Goal: Task Accomplishment & Management: Use online tool/utility

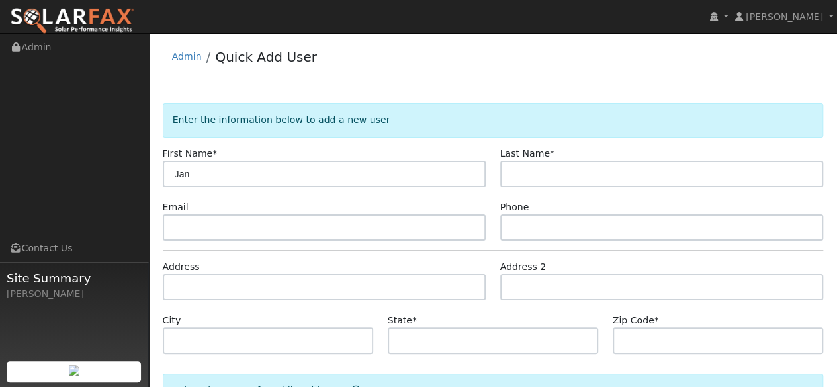
type input "Jan"
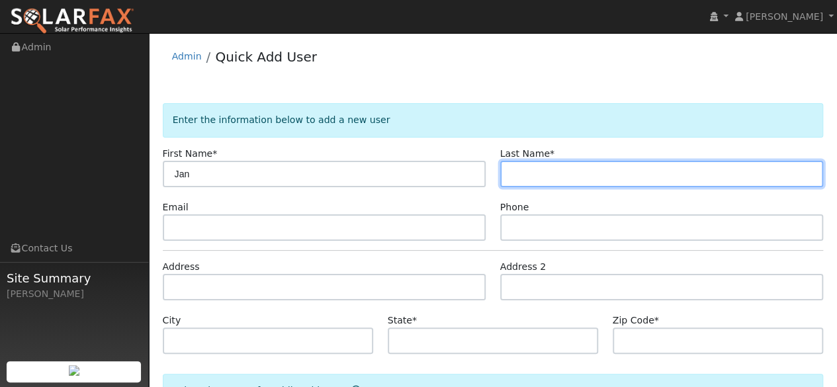
click at [578, 165] on input "text" at bounding box center [662, 174] width 324 height 26
type input "[PERSON_NAME]"
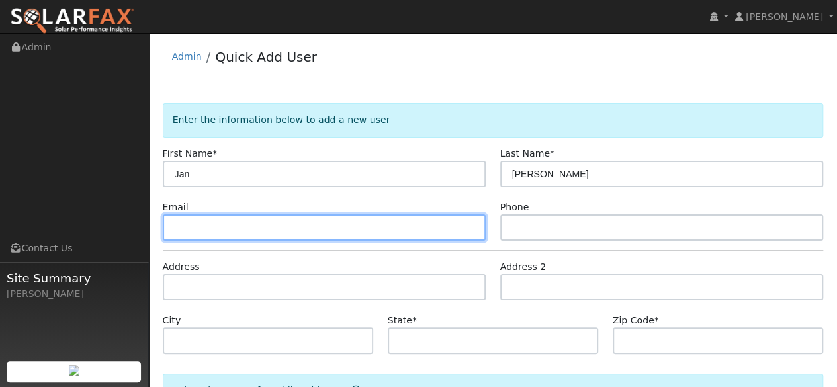
click at [245, 216] on input "text" at bounding box center [325, 227] width 324 height 26
paste input "Abmwcs@gmail.com"
type input "Abmwcs@gmail.com"
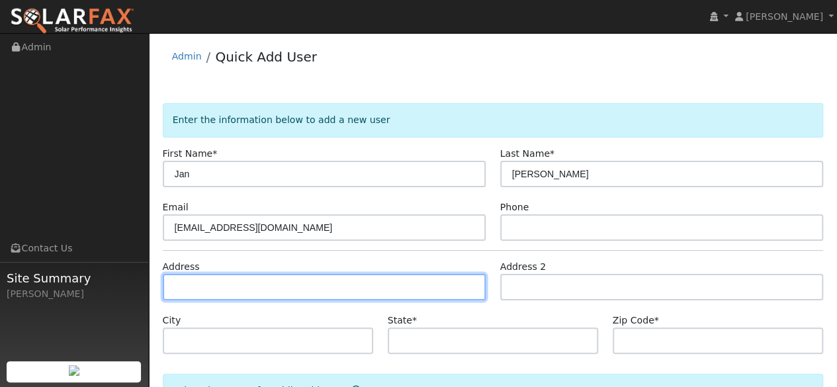
click at [288, 280] on input "text" at bounding box center [325, 287] width 324 height 26
paste input "4 Acacia Dr. Tiburon, CA"
type input "4 Acacia Drive"
type input "Tiburon"
type input "CA"
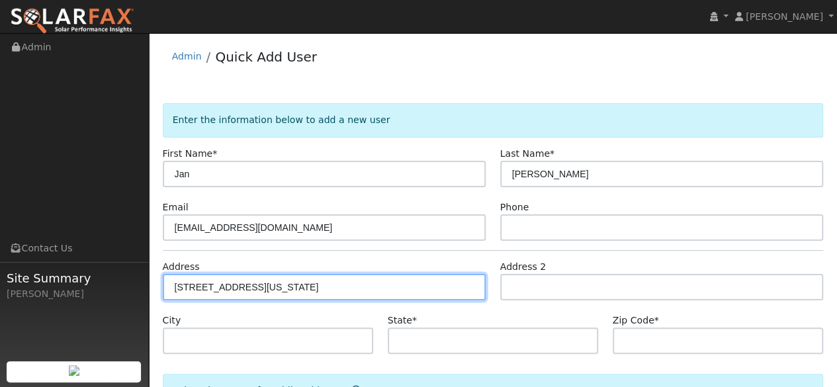
type input "94920"
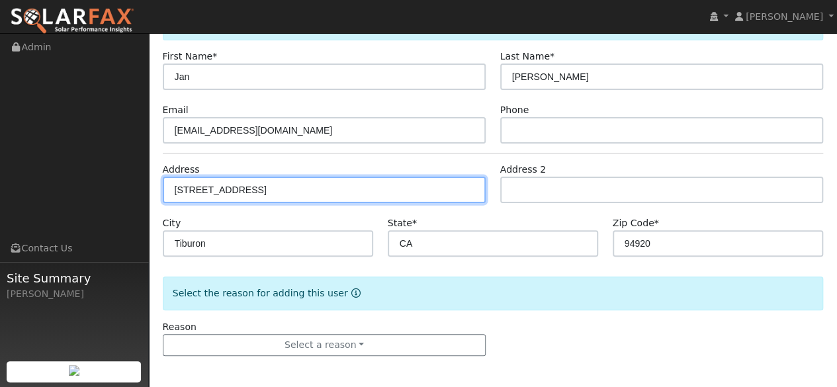
scroll to position [98, 0]
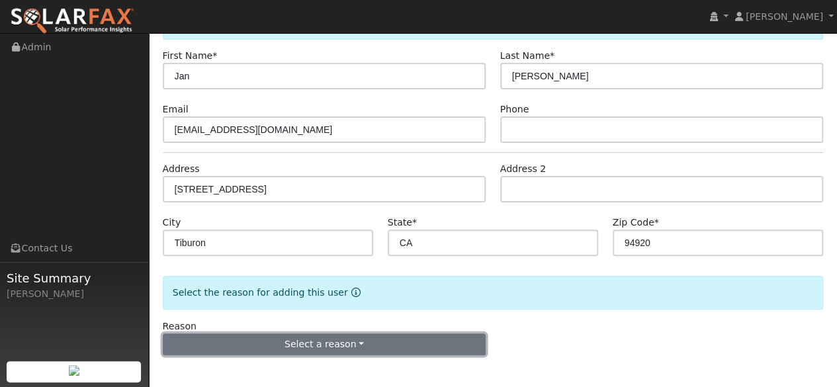
click at [363, 342] on button "Select a reason" at bounding box center [325, 344] width 324 height 22
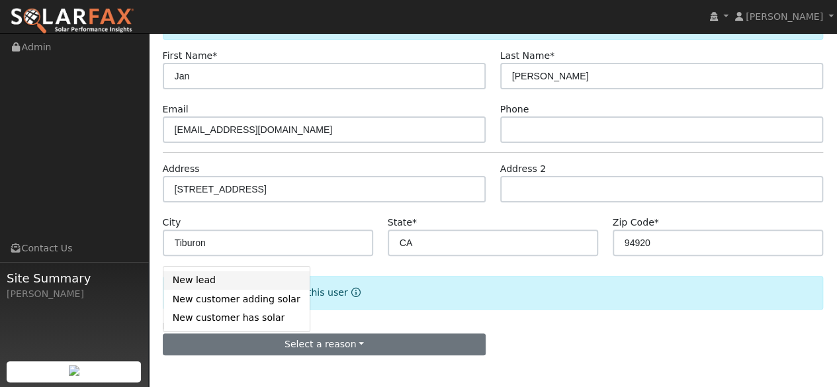
click at [210, 277] on link "New lead" at bounding box center [236, 280] width 146 height 19
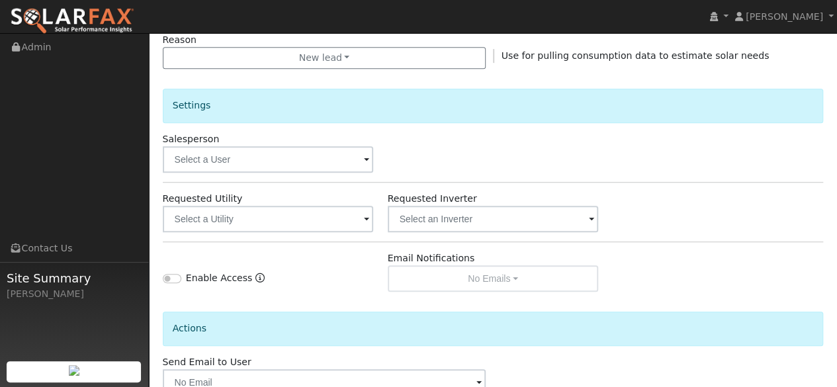
scroll to position [465, 0]
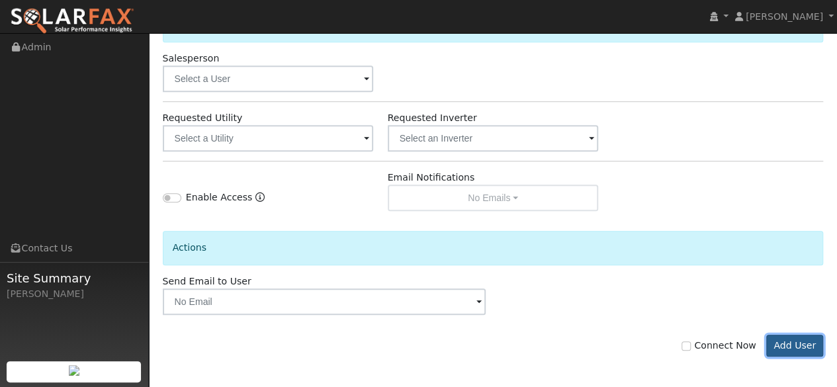
click at [796, 345] on button "Add User" at bounding box center [795, 346] width 58 height 22
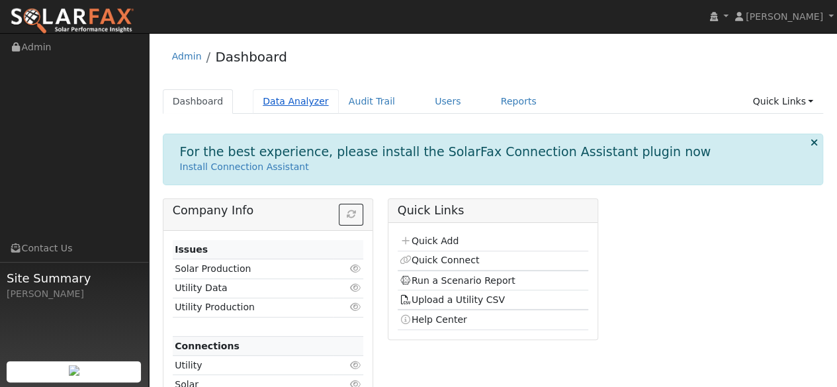
click at [295, 103] on link "Data Analyzer" at bounding box center [296, 101] width 86 height 24
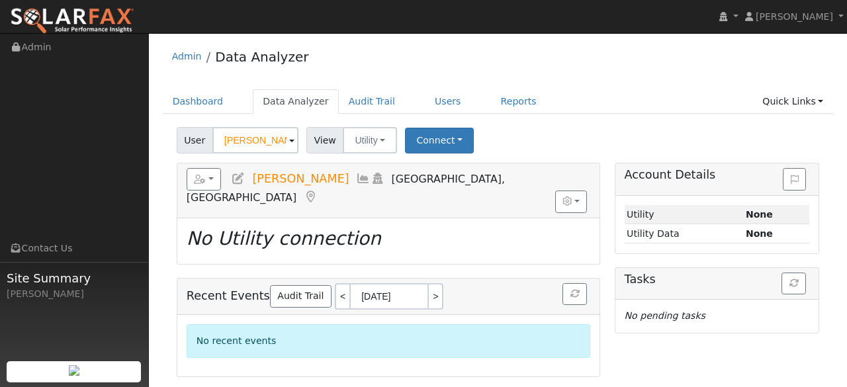
click at [290, 142] on span at bounding box center [291, 141] width 5 height 15
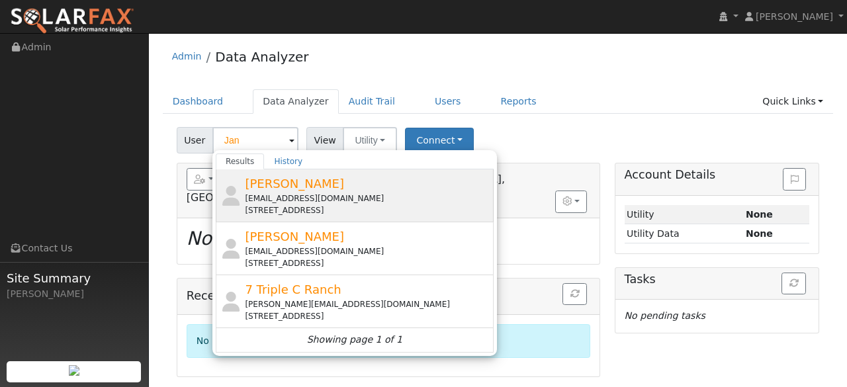
click at [257, 195] on div "Abmwcs@gmail.com" at bounding box center [367, 199] width 245 height 12
type input "Jan Gullett"
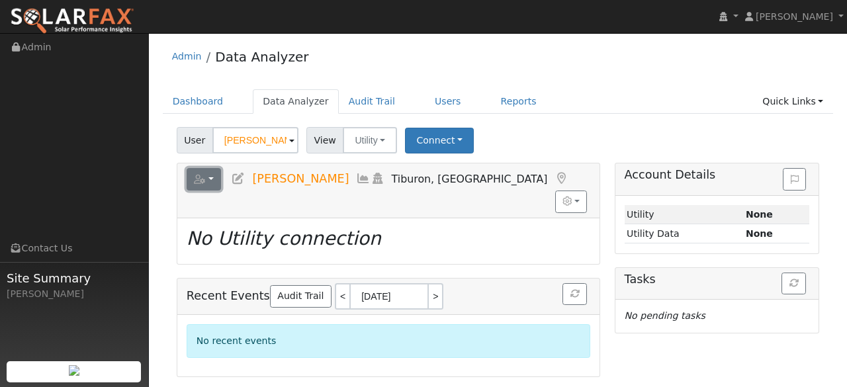
click at [212, 181] on button "button" at bounding box center [204, 179] width 35 height 22
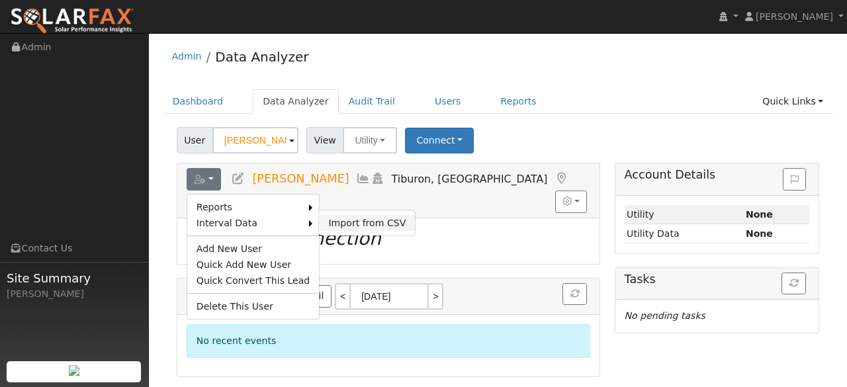
click at [329, 218] on link "Import from CSV" at bounding box center [367, 223] width 96 height 16
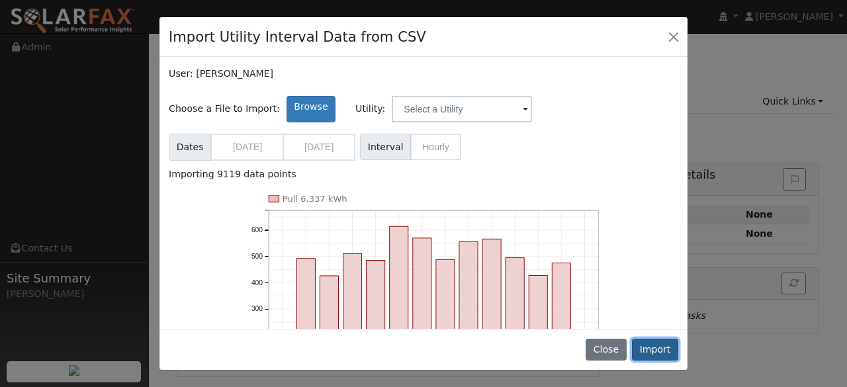
click at [652, 347] on button "Import" at bounding box center [655, 350] width 46 height 22
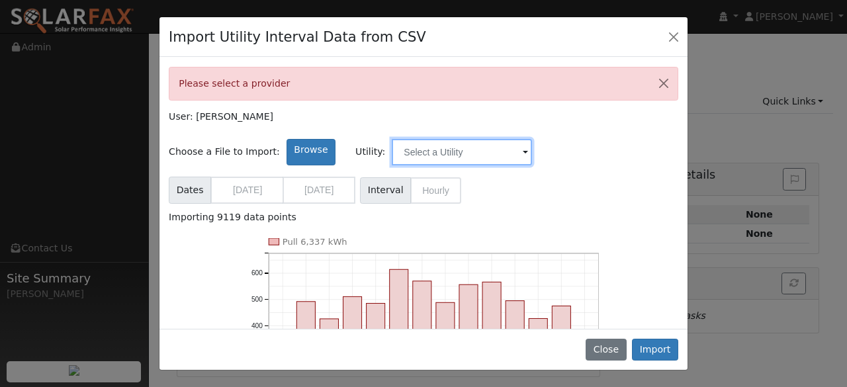
click at [485, 148] on input "text" at bounding box center [462, 152] width 140 height 26
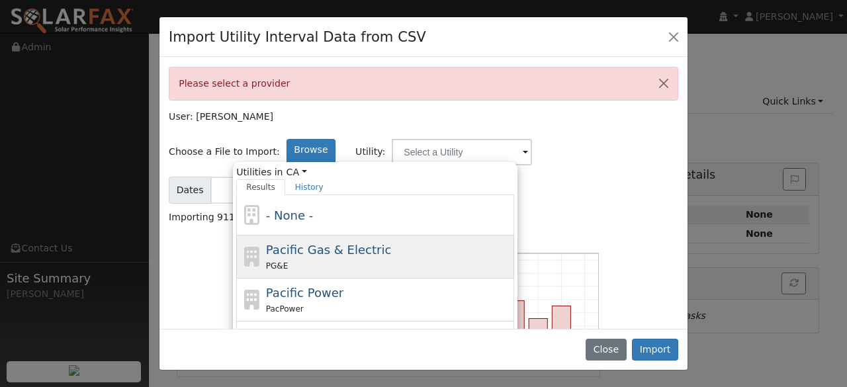
click at [371, 253] on div "Pacific Gas & Electric PG&E" at bounding box center [388, 257] width 245 height 32
type input "Pacific Gas & Electric"
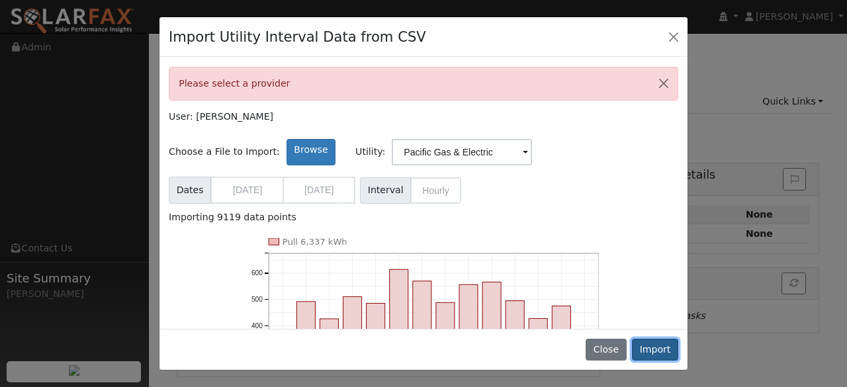
click at [658, 347] on button "Import" at bounding box center [655, 350] width 46 height 22
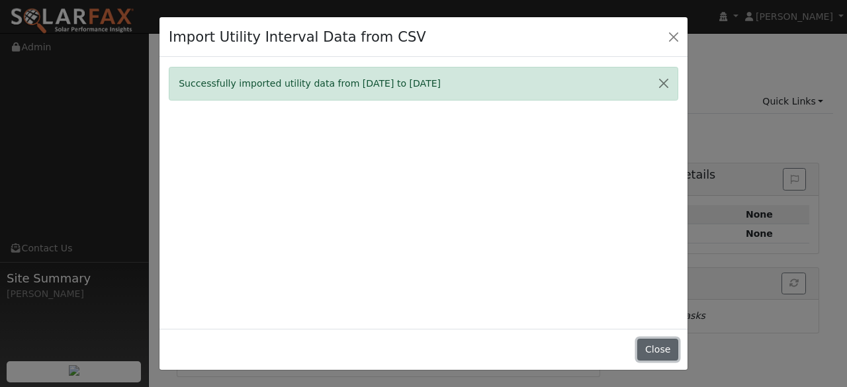
click at [667, 353] on button "Close" at bounding box center [657, 350] width 40 height 22
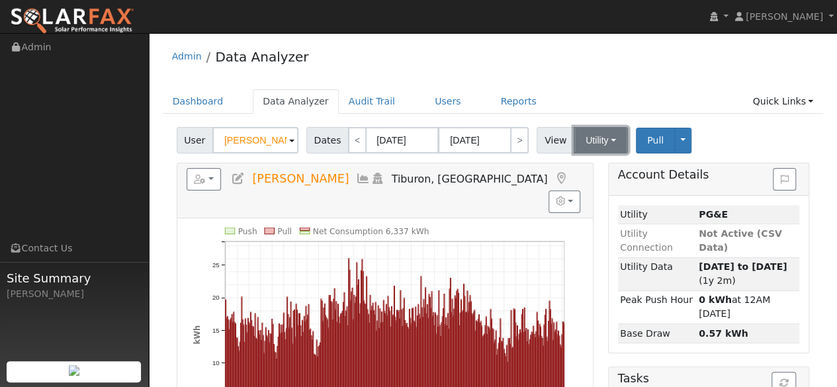
click at [606, 142] on button "Utility" at bounding box center [601, 140] width 54 height 26
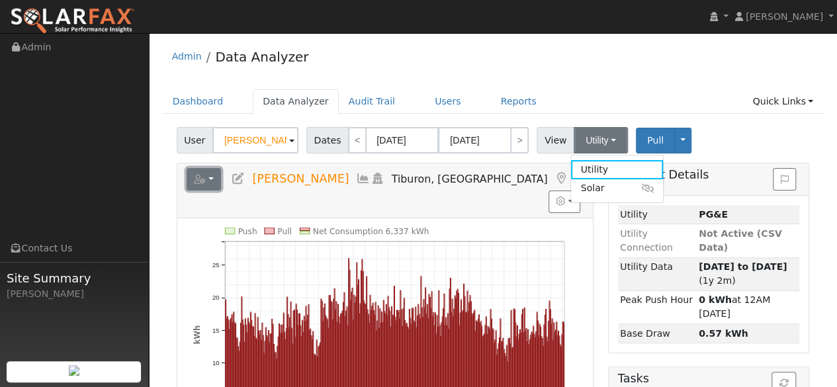
click at [215, 181] on button "button" at bounding box center [204, 179] width 35 height 22
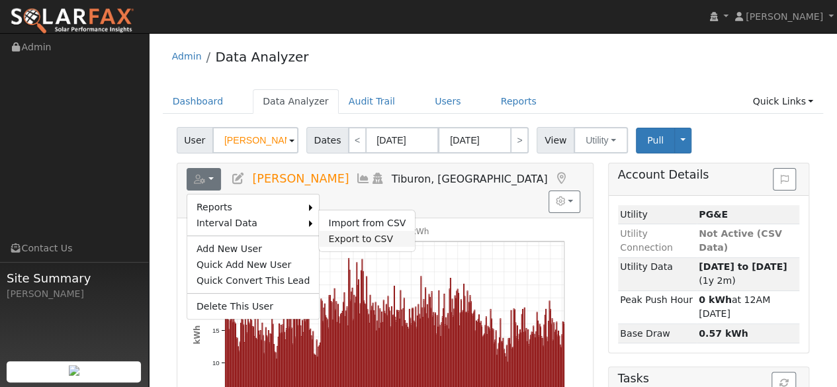
click at [322, 233] on link "Export to CSV" at bounding box center [367, 239] width 96 height 16
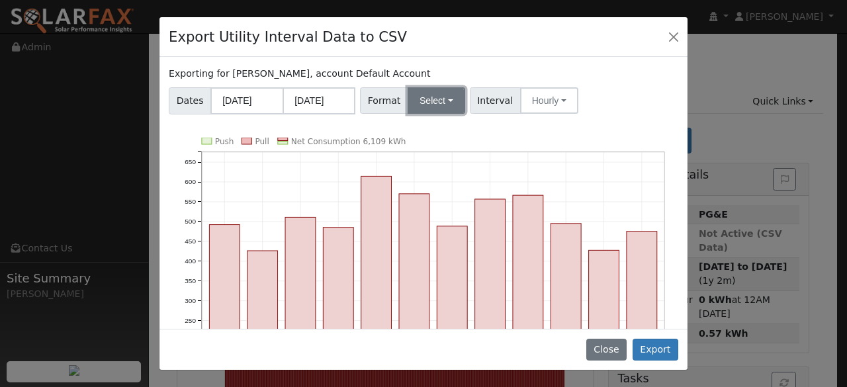
click at [446, 107] on button "Select" at bounding box center [437, 100] width 58 height 26
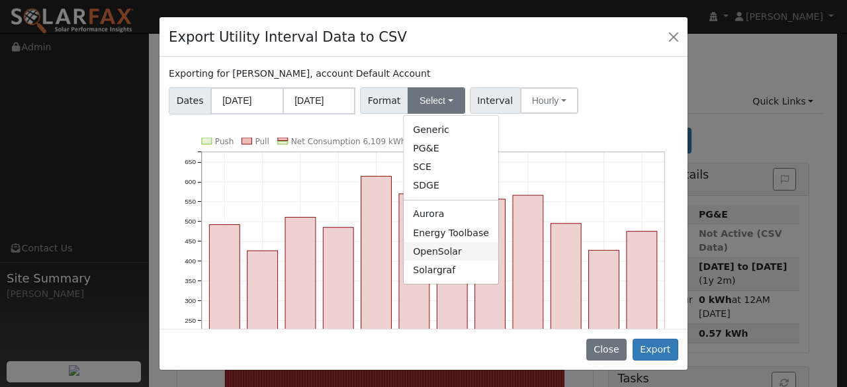
click at [457, 254] on link "OpenSolar" at bounding box center [451, 251] width 95 height 19
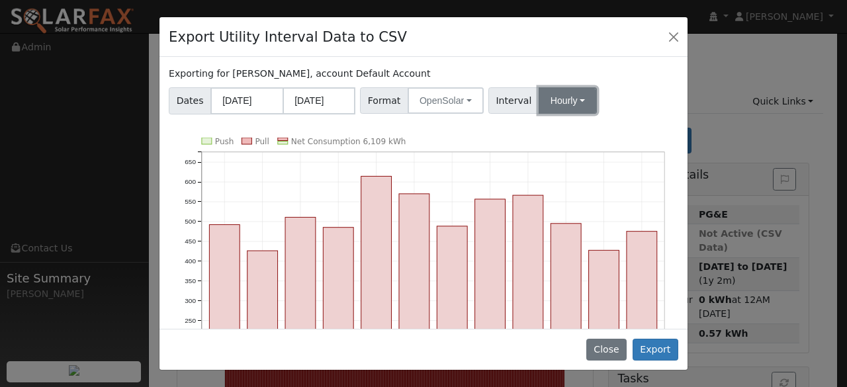
click at [566, 103] on button "Hourly" at bounding box center [568, 100] width 58 height 26
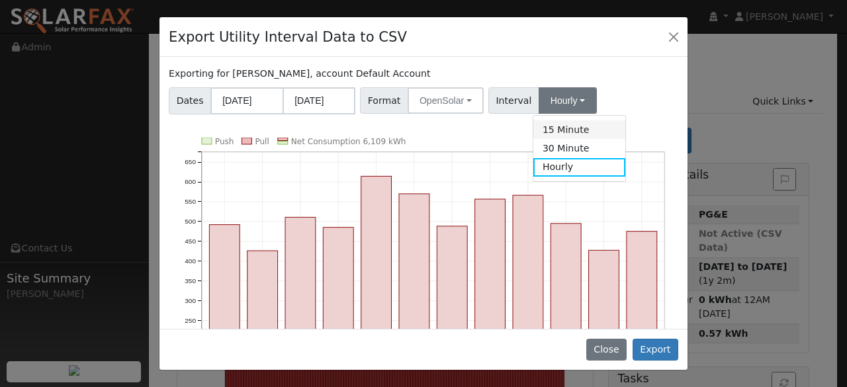
click at [558, 130] on link "15 Minute" at bounding box center [579, 129] width 92 height 19
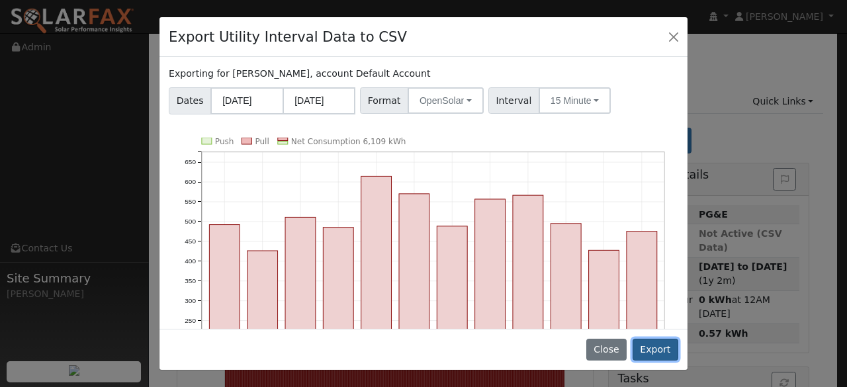
click at [656, 346] on button "Export" at bounding box center [656, 350] width 46 height 22
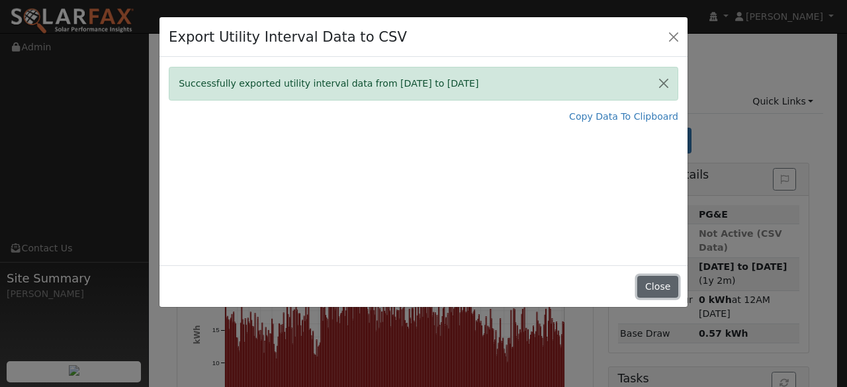
click at [660, 288] on button "Close" at bounding box center [657, 287] width 40 height 22
